Goal: Information Seeking & Learning: Learn about a topic

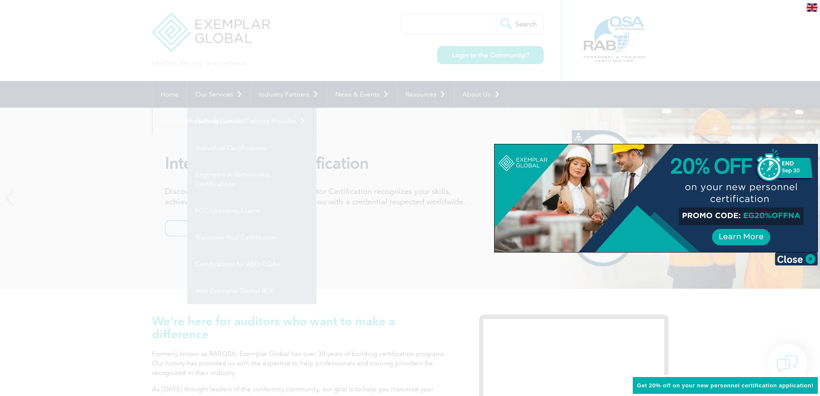
click at [227, 148] on div at bounding box center [410, 198] width 820 height 396
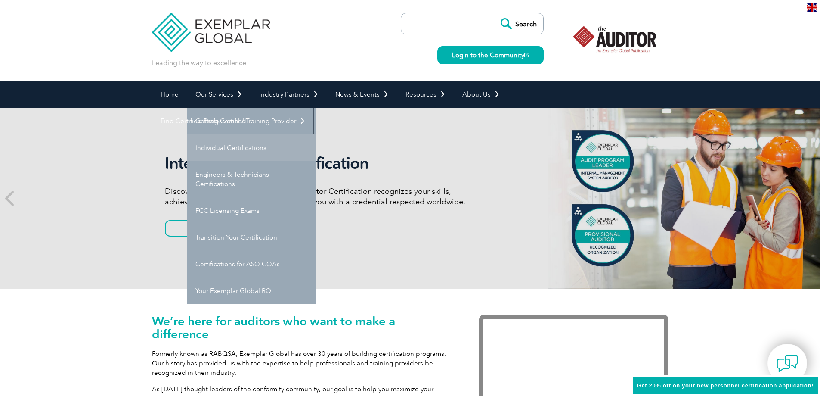
click at [224, 149] on link "Individual Certifications" at bounding box center [251, 147] width 129 height 27
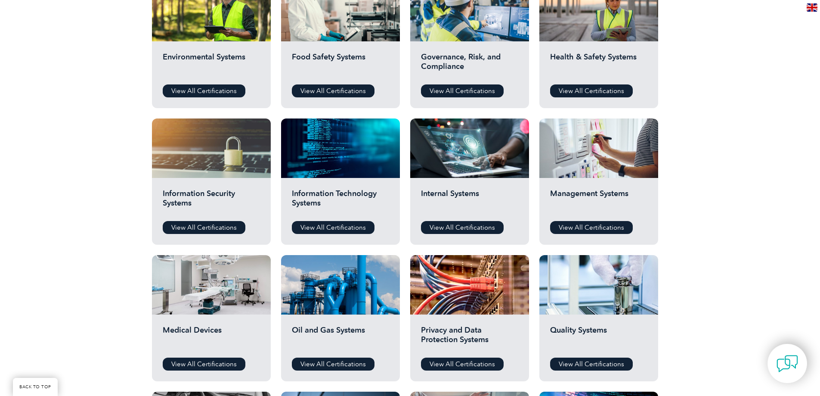
scroll to position [258, 0]
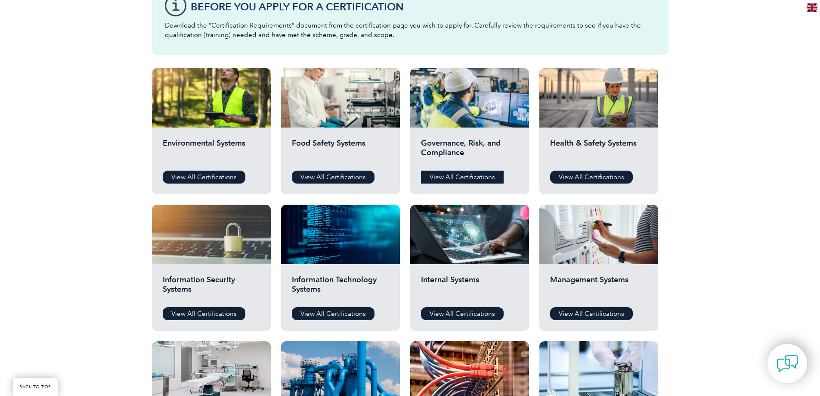
click at [455, 171] on link "View All Certifications" at bounding box center [462, 176] width 83 height 13
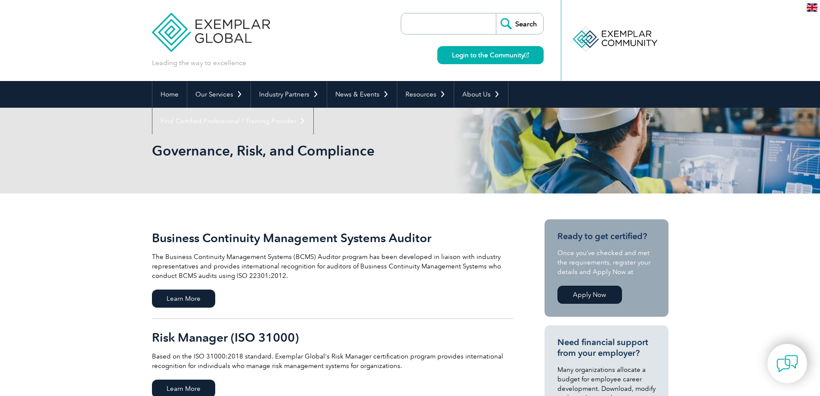
click at [444, 28] on input "search" at bounding box center [451, 23] width 90 height 21
type input "iso 27001"
click at [518, 20] on input "Search" at bounding box center [519, 23] width 47 height 21
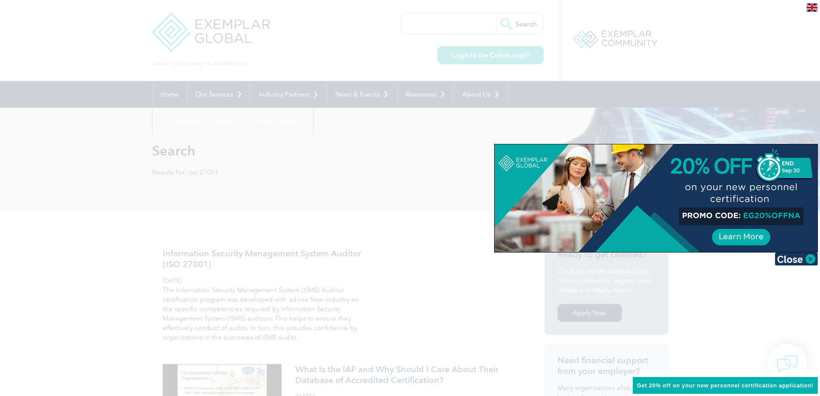
click at [327, 271] on div at bounding box center [410, 198] width 820 height 396
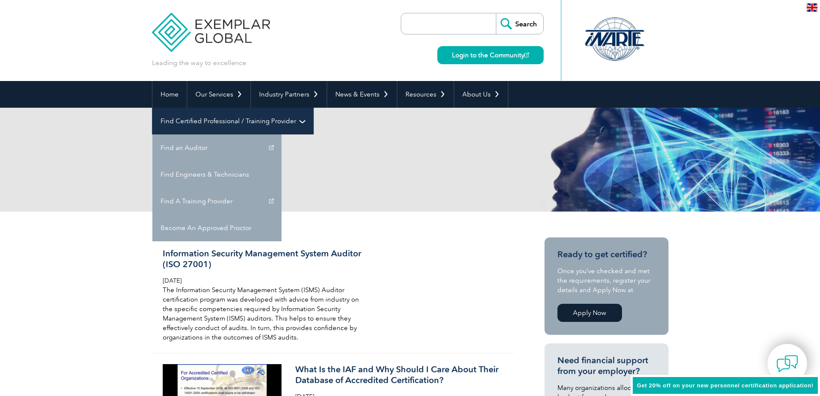
click at [313, 108] on link "Find Certified Professional / Training Provider" at bounding box center [232, 121] width 161 height 27
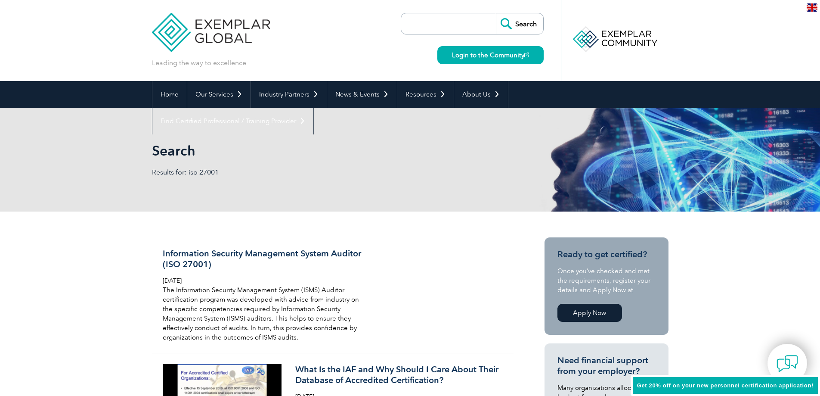
click at [220, 30] on img at bounding box center [211, 26] width 118 height 52
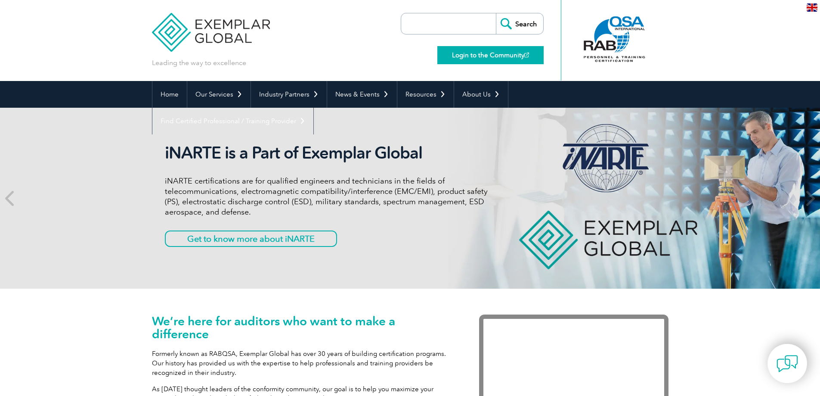
click at [470, 56] on link "Login to the Community" at bounding box center [490, 55] width 106 height 18
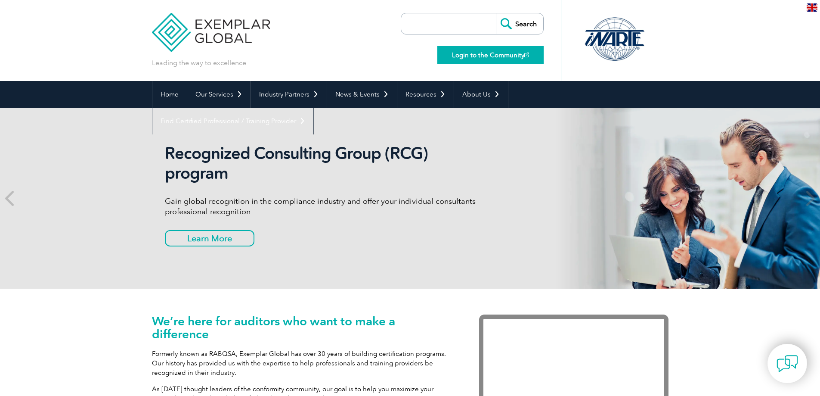
click at [470, 52] on link "Login to the Community" at bounding box center [490, 55] width 106 height 18
